Goal: Information Seeking & Learning: Learn about a topic

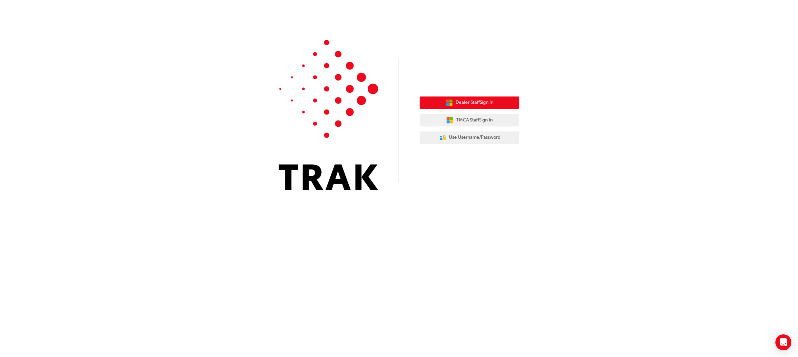
click at [481, 99] on span "Dealer Staff Sign In" at bounding box center [475, 103] width 38 height 8
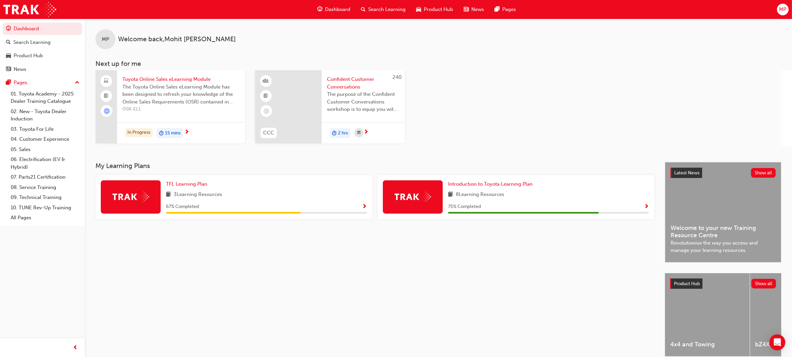
click at [378, 10] on span "Search Learning" at bounding box center [386, 10] width 37 height 8
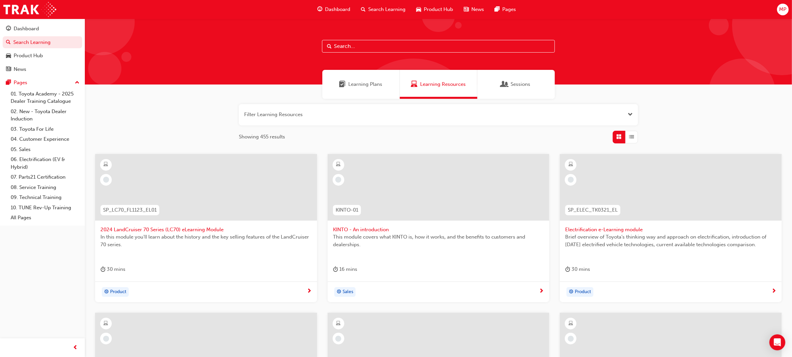
click at [426, 45] on input "text" at bounding box center [438, 46] width 233 height 13
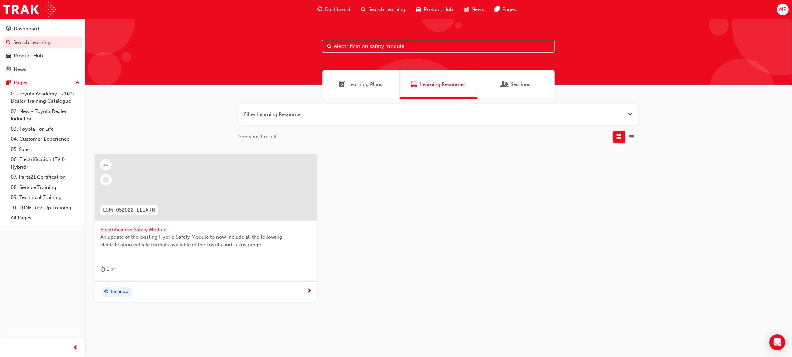
type input "electrification safety module"
click at [150, 227] on span "Electrification Safety Module" at bounding box center [205, 230] width 211 height 8
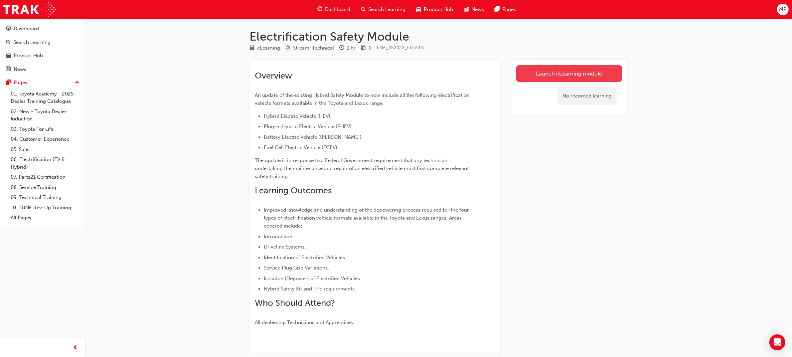
click at [566, 71] on link "Launch eLearning module" at bounding box center [569, 73] width 106 height 17
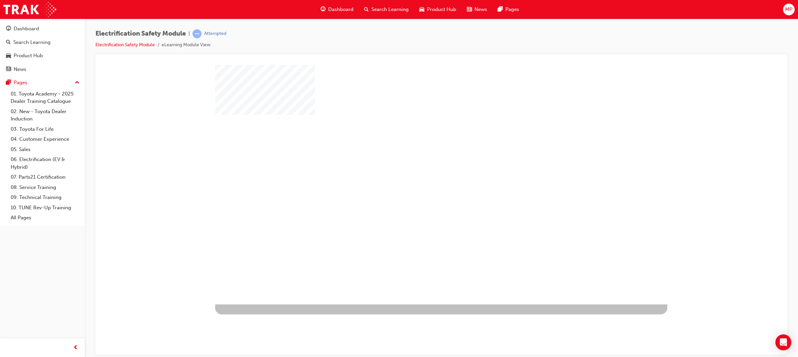
click at [422, 165] on div "play" at bounding box center [422, 165] width 0 height 0
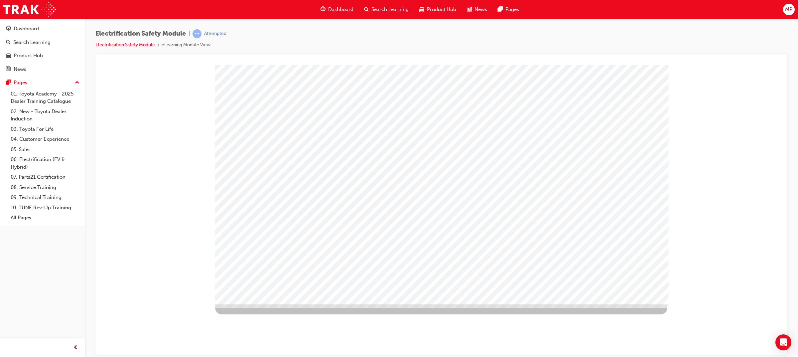
drag, startPoint x: 620, startPoint y: 131, endPoint x: 613, endPoint y: 181, distance: 50.0
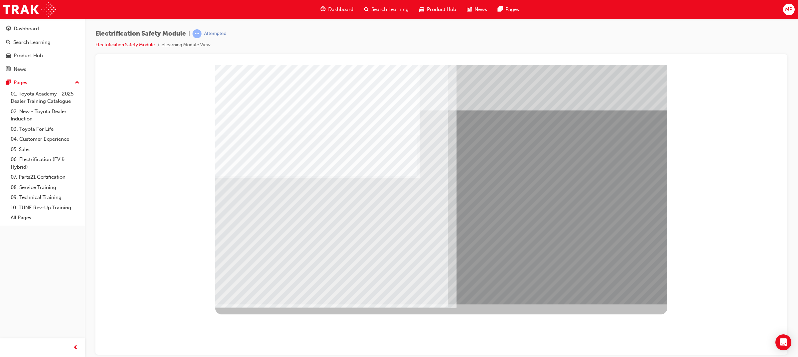
drag, startPoint x: 264, startPoint y: 238, endPoint x: 272, endPoint y: 242, distance: 9.2
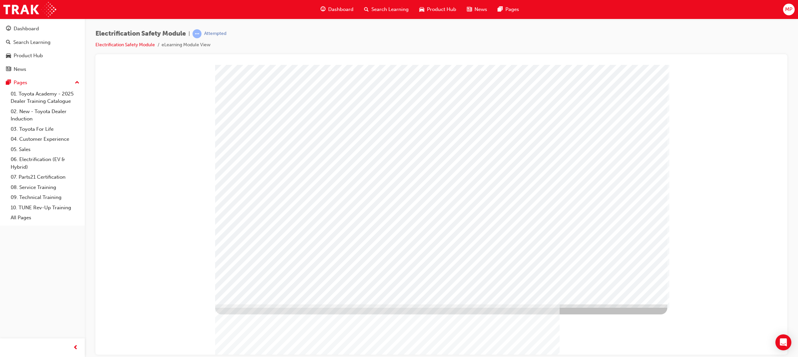
drag, startPoint x: 402, startPoint y: 201, endPoint x: 408, endPoint y: 201, distance: 6.4
drag, startPoint x: 411, startPoint y: 201, endPoint x: 414, endPoint y: 203, distance: 3.6
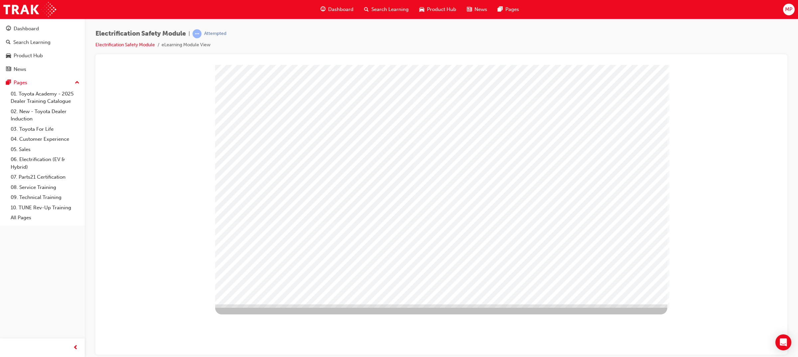
drag, startPoint x: 638, startPoint y: 286, endPoint x: 629, endPoint y: 287, distance: 9.0
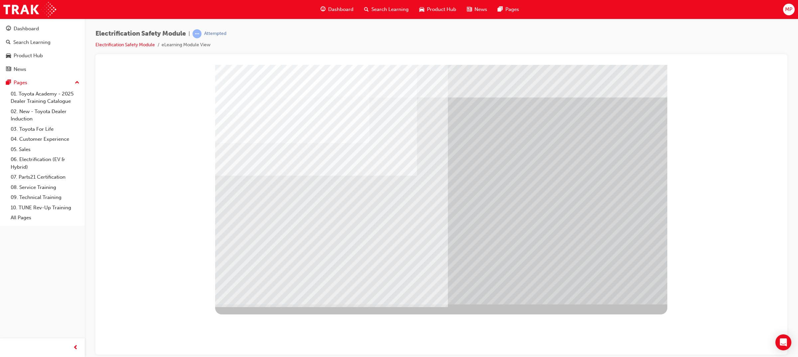
drag, startPoint x: 388, startPoint y: 255, endPoint x: 442, endPoint y: 281, distance: 59.7
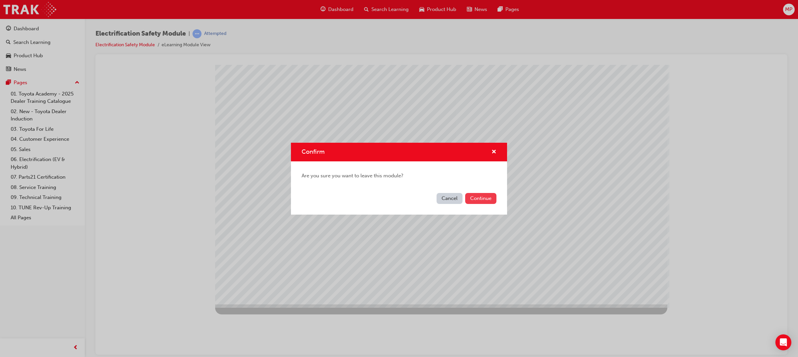
click at [489, 201] on button "Continue" at bounding box center [480, 198] width 31 height 11
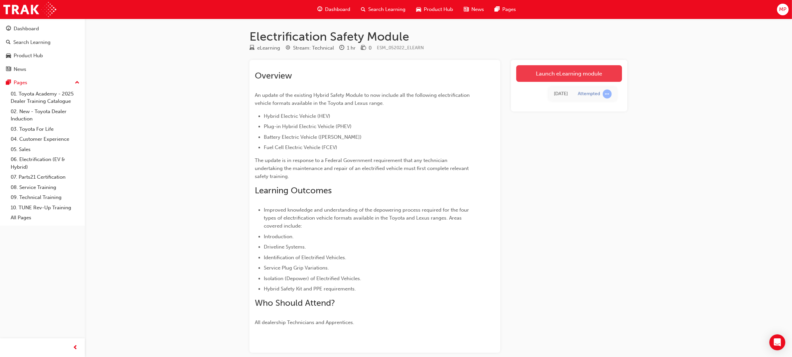
click at [595, 68] on link "Launch eLearning module" at bounding box center [569, 73] width 106 height 17
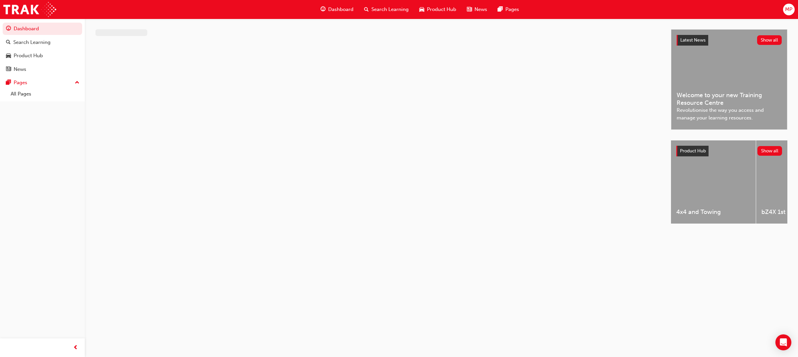
click at [791, 7] on span "MP" at bounding box center [788, 10] width 7 height 8
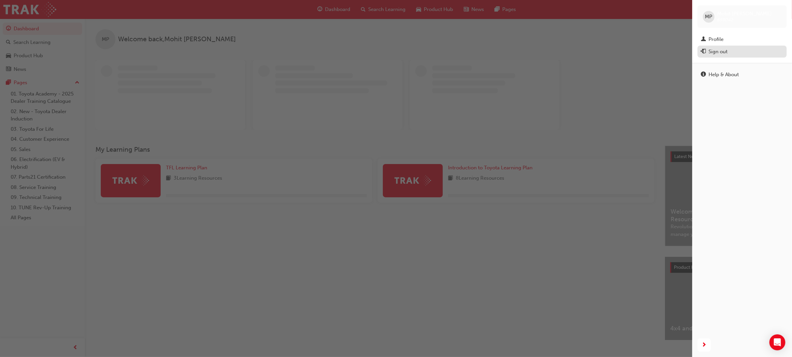
click at [733, 53] on div "Sign out" at bounding box center [742, 52] width 83 height 8
